Goal: Information Seeking & Learning: Check status

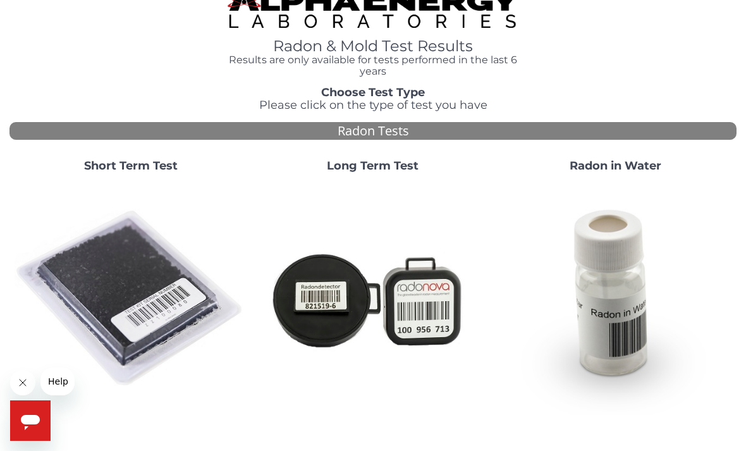
scroll to position [20, 0]
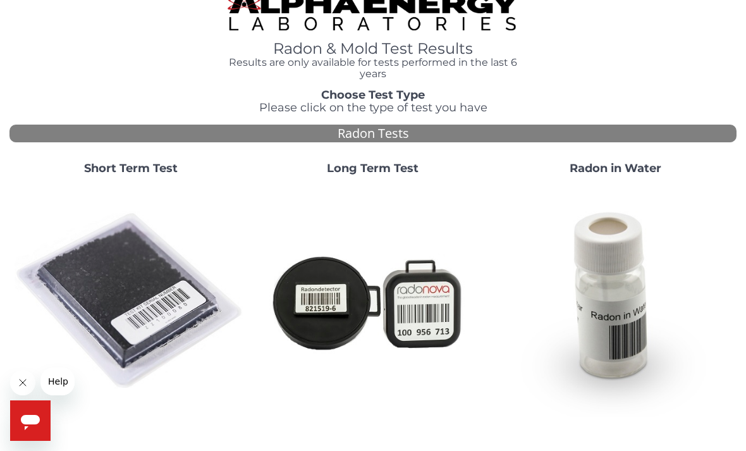
click at [133, 287] on img at bounding box center [131, 301] width 232 height 232
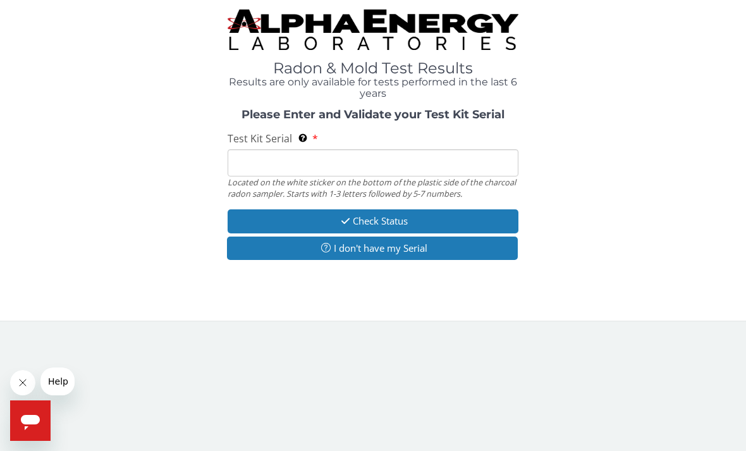
scroll to position [0, 0]
click at [246, 169] on input "Test Kit Serial Located on the white sticker on the bottom of the plastic side …" at bounding box center [373, 162] width 291 height 27
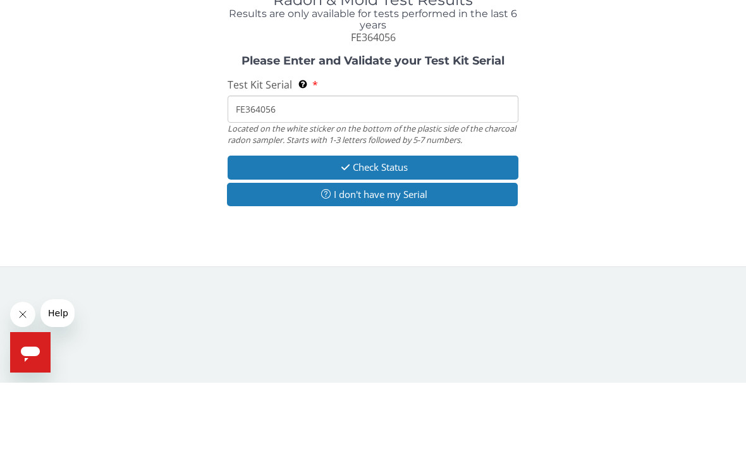
type input "FE364056"
click at [374, 224] on button "Check Status" at bounding box center [373, 235] width 291 height 23
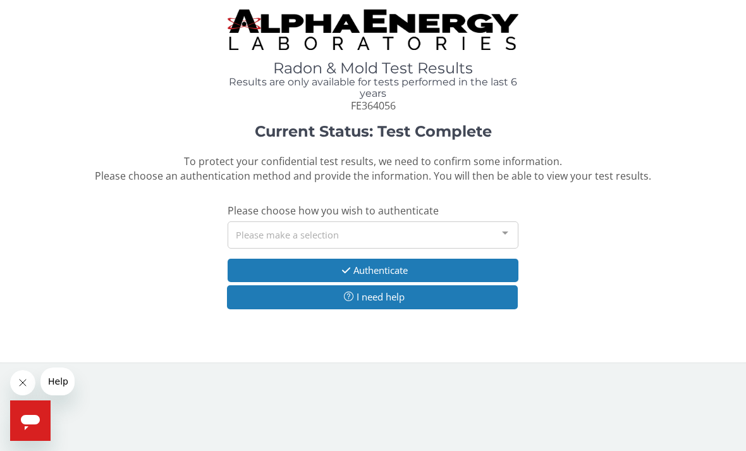
click at [508, 227] on div at bounding box center [504, 234] width 25 height 24
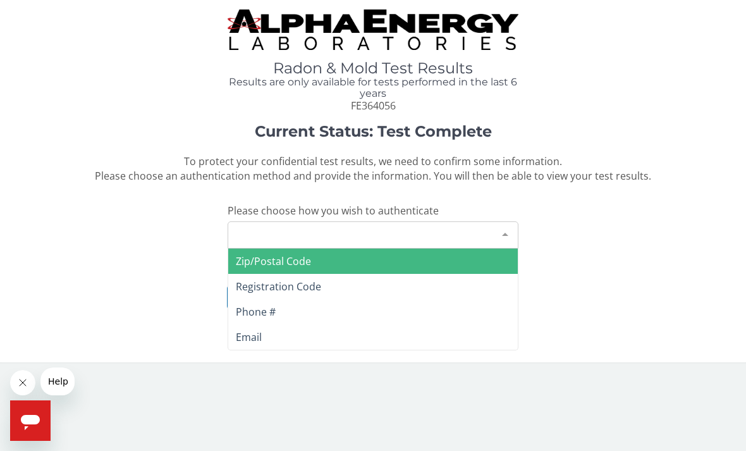
click at [303, 254] on span "Zip/Postal Code" at bounding box center [273, 261] width 75 height 14
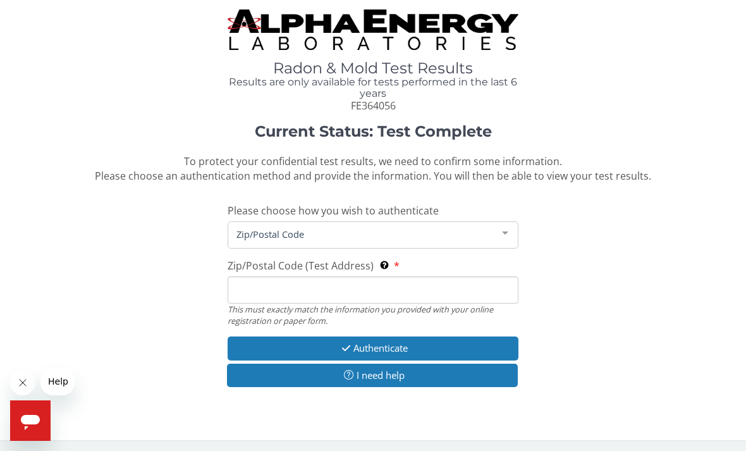
click at [248, 231] on span "Zip/Postal Code" at bounding box center [362, 234] width 259 height 14
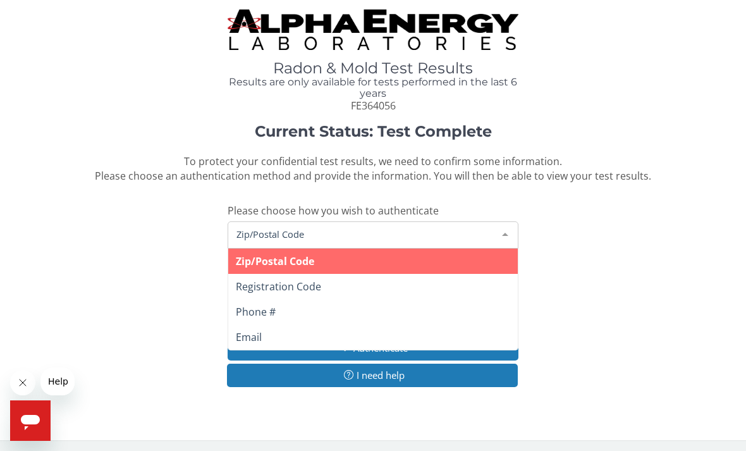
click at [284, 260] on span "Zip/Postal Code" at bounding box center [275, 261] width 78 height 14
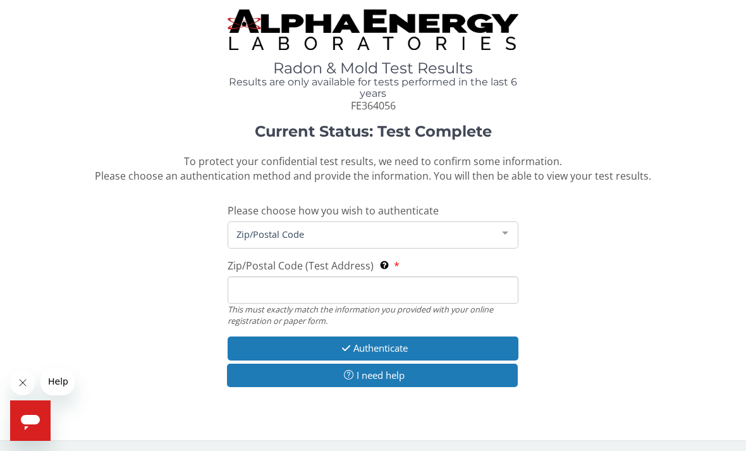
click at [254, 284] on input "Zip/Postal Code (Test Address) This must exactly match the information you prov…" at bounding box center [373, 289] width 291 height 27
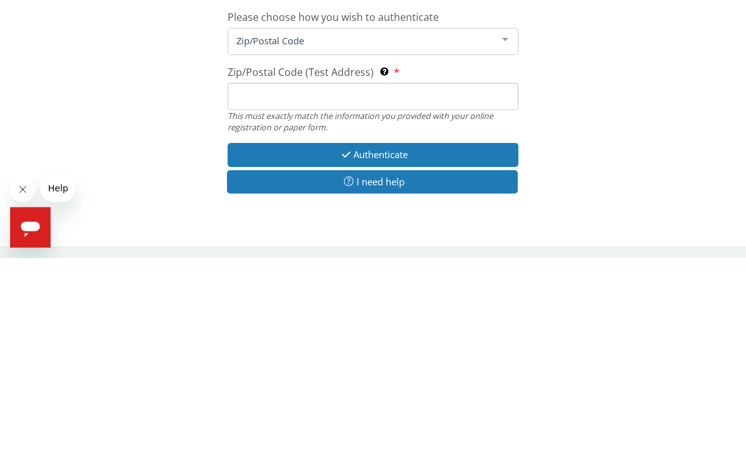
type input "80602"
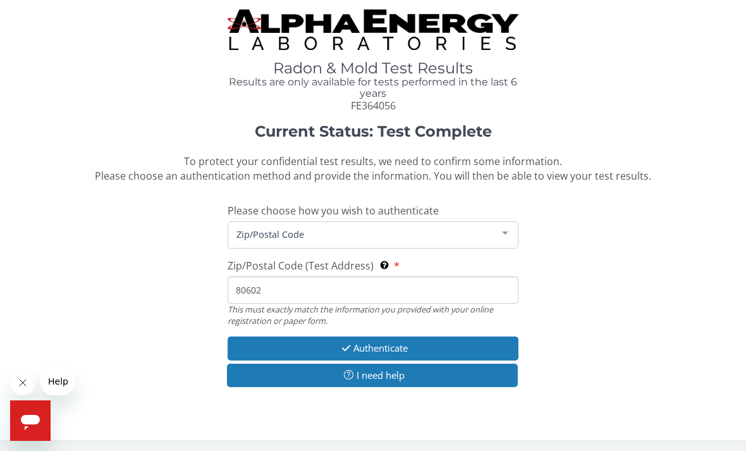
click at [377, 340] on button "Authenticate" at bounding box center [373, 347] width 291 height 23
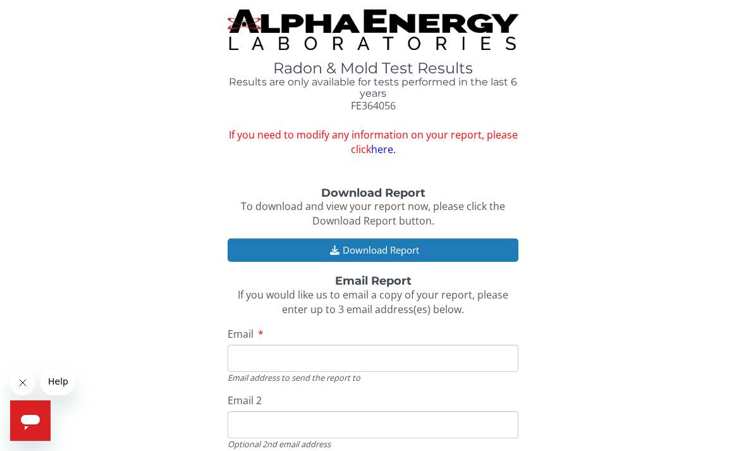
click at [371, 245] on button "Download Report" at bounding box center [373, 249] width 291 height 23
